Goal: Task Accomplishment & Management: Use online tool/utility

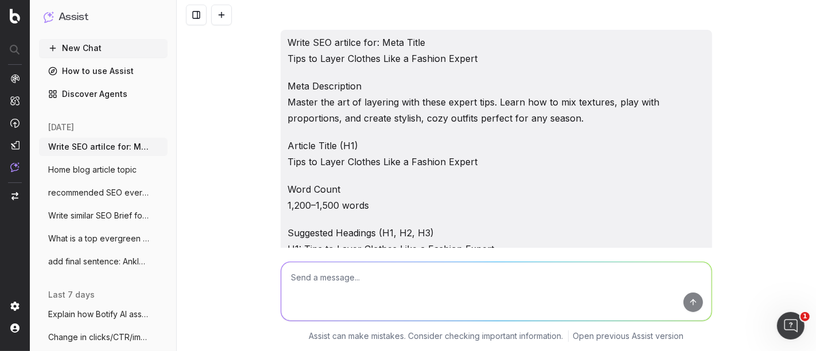
scroll to position [12227, 0]
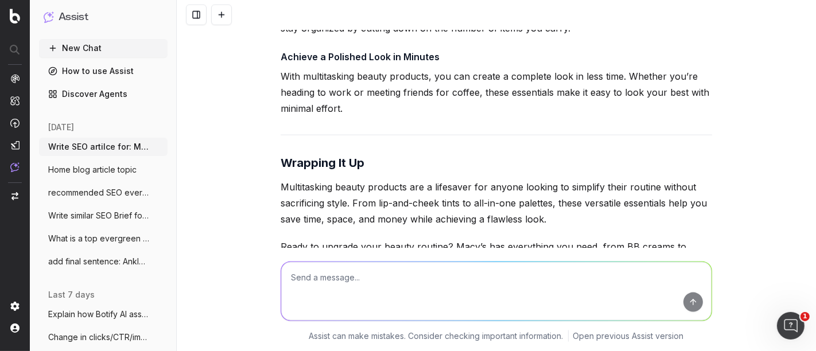
click at [352, 287] on textarea at bounding box center [496, 291] width 431 height 59
paste textarea "The Best Multitasking Beauty Products for On-the-Go"
type textarea "Write one short blurb: The Best Multitasking Beauty Products for On-the-Go"
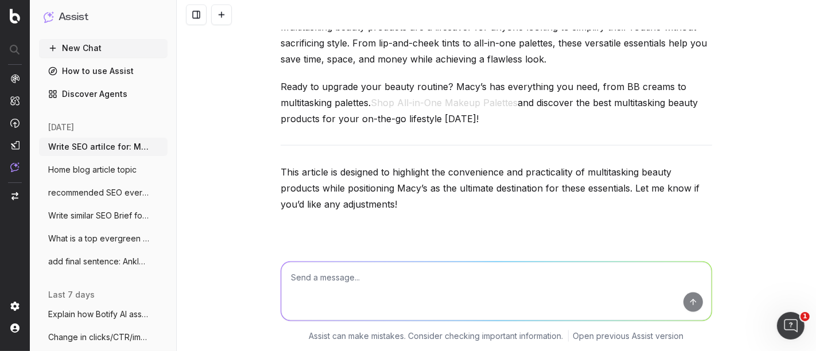
click at [324, 307] on p "Simplify your beauty routine with multitasking products that save time and spac…" at bounding box center [497, 339] width 432 height 64
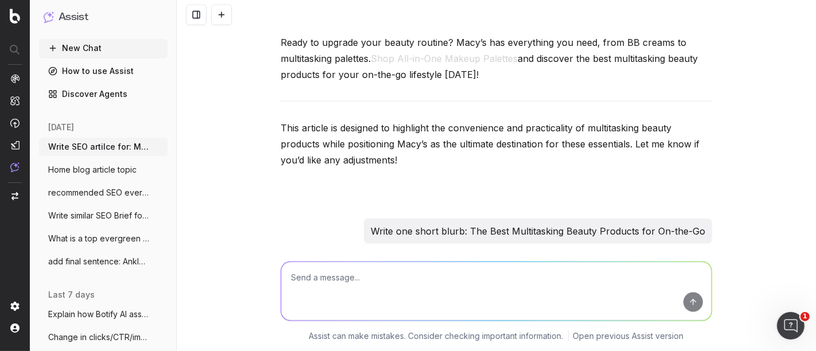
scroll to position [12432, 0]
drag, startPoint x: 628, startPoint y: 196, endPoint x: 274, endPoint y: 199, distance: 353.7
copy p "Simplify your beauty routine with multitasking products that save time and spac…"
